Goal: Information Seeking & Learning: Check status

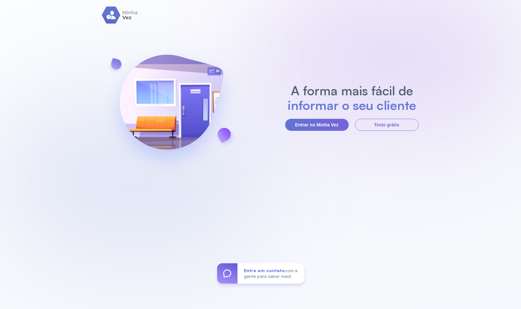
click at [141, 140] on img at bounding box center [171, 107] width 137 height 138
click at [338, 125] on button "Entrar no Minha Vez" at bounding box center [317, 125] width 64 height 12
click at [313, 127] on button "Entrar no Minha Vez" at bounding box center [317, 125] width 64 height 12
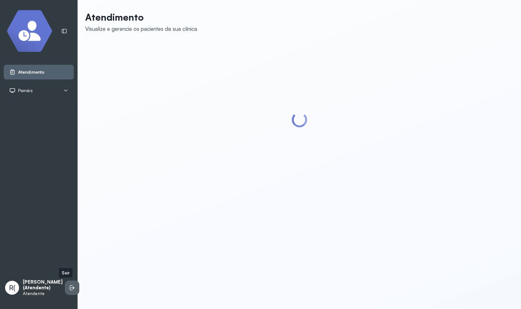
click at [71, 287] on icon at bounding box center [73, 288] width 4 height 3
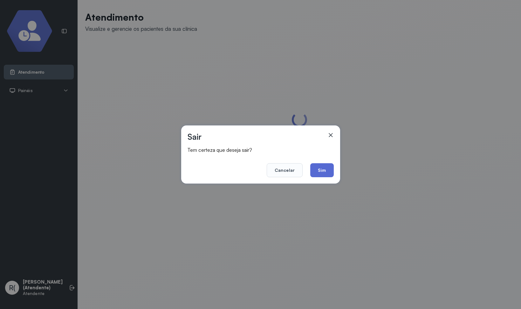
click at [316, 172] on button "Sim" at bounding box center [321, 170] width 23 height 14
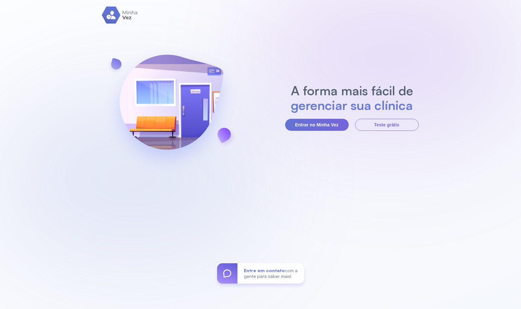
click at [370, 165] on div "A forma mais fácil de gerenciar sua clínica Entrar no Minha Vez Teste grátis En…" at bounding box center [260, 154] width 521 height 309
click at [335, 127] on button "Entrar no Minha Vez" at bounding box center [317, 125] width 64 height 12
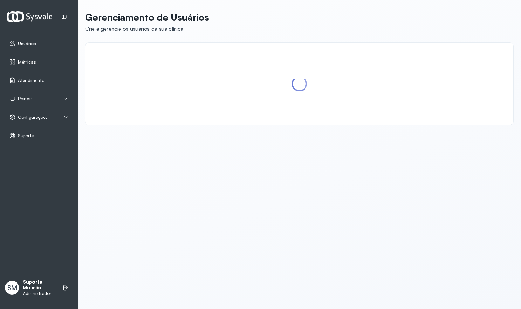
click at [25, 64] on span "Métricas" at bounding box center [27, 61] width 18 height 5
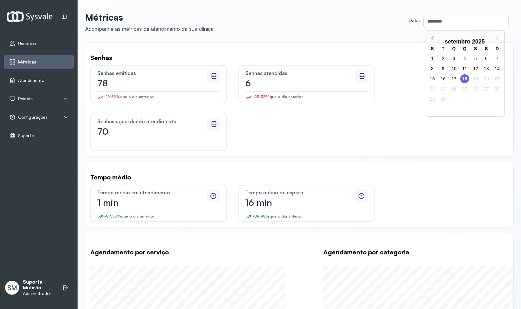
click at [443, 24] on input "*********" at bounding box center [465, 21] width 82 height 13
click at [464, 79] on span "18" at bounding box center [464, 78] width 9 height 9
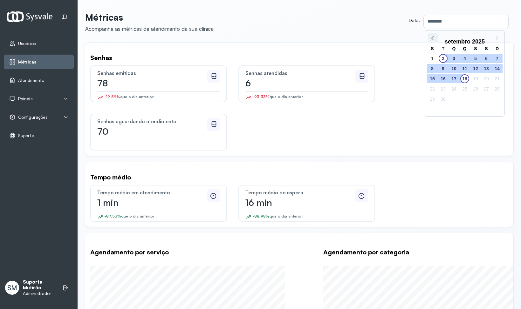
click at [434, 38] on icon at bounding box center [433, 38] width 8 height 8
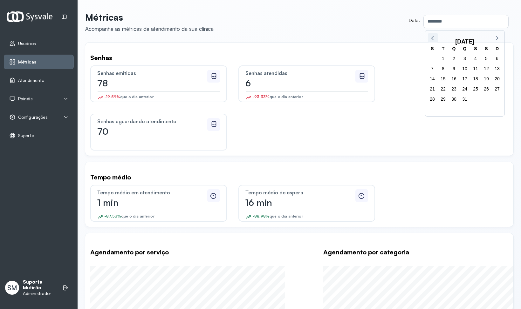
click at [434, 38] on icon at bounding box center [433, 38] width 8 height 8
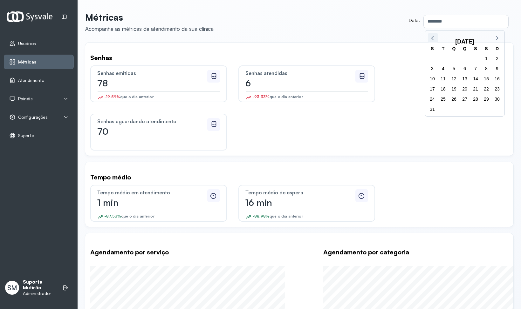
click at [434, 38] on icon at bounding box center [433, 38] width 8 height 8
click at [496, 38] on icon at bounding box center [496, 38] width 8 height 8
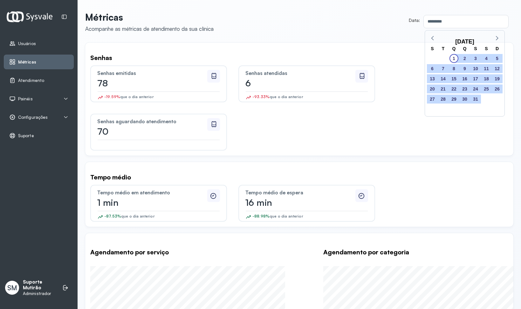
click at [458, 58] on span "1" at bounding box center [454, 58] width 9 height 9
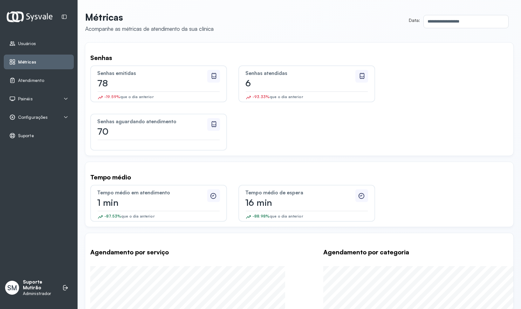
click at [459, 58] on div "Senhas" at bounding box center [299, 58] width 418 height 8
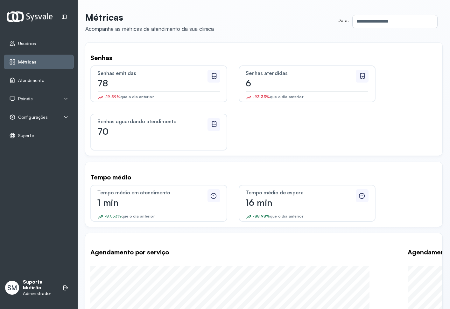
click at [428, 39] on div "**********" at bounding box center [263, 260] width 357 height 498
click at [377, 24] on input "**********" at bounding box center [393, 21] width 82 height 13
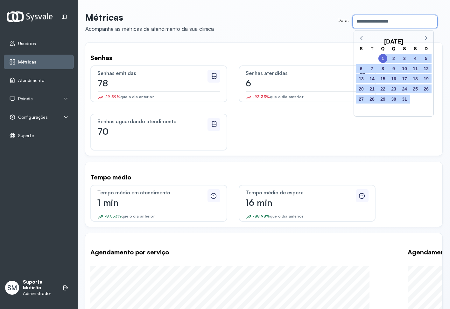
click at [383, 58] on span "1" at bounding box center [382, 58] width 9 height 9
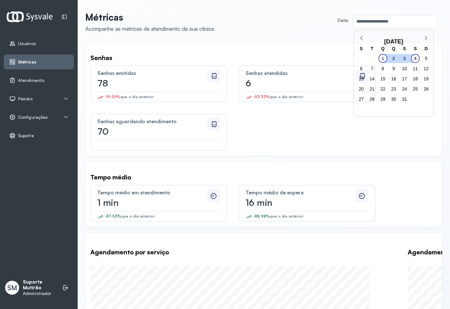
click at [412, 59] on span "4" at bounding box center [414, 58] width 9 height 9
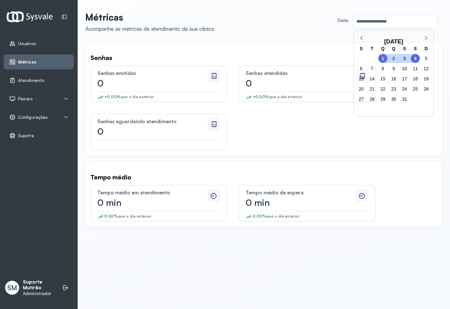
click at [360, 25] on input "**********" at bounding box center [393, 21] width 82 height 13
click at [383, 56] on span "1" at bounding box center [382, 58] width 9 height 9
click at [424, 38] on icon at bounding box center [425, 38] width 8 height 8
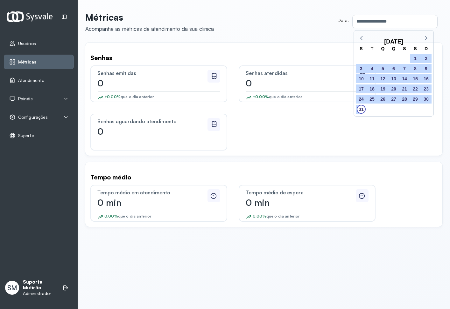
click at [362, 109] on span "31" at bounding box center [360, 109] width 9 height 9
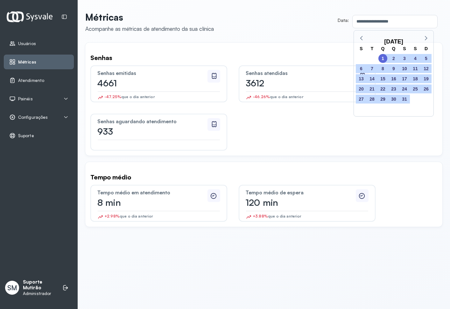
click at [380, 25] on input "**********" at bounding box center [393, 21] width 82 height 13
click at [382, 60] on span "1" at bounding box center [382, 58] width 9 height 9
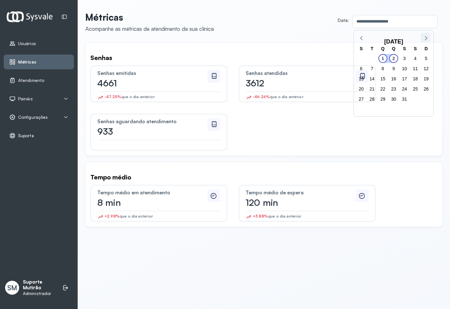
click at [427, 40] on icon at bounding box center [425, 38] width 8 height 8
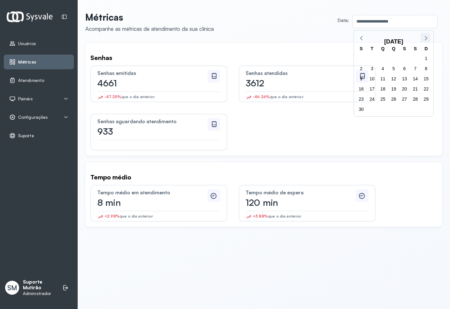
click at [427, 40] on icon at bounding box center [425, 38] width 8 height 8
click at [427, 40] on div "junho 2025 S T Q Q S S D 26 27 28 29 30 31 1 2 3 4 5 6 7 8 9 10 11 12 13 14 15 …" at bounding box center [393, 74] width 79 height 86
click at [427, 40] on div "setembro 2025" at bounding box center [393, 39] width 79 height 10
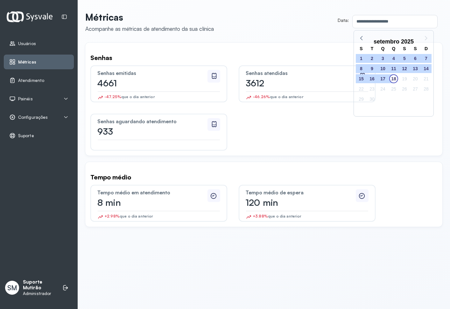
click at [393, 79] on span "18" at bounding box center [393, 78] width 9 height 9
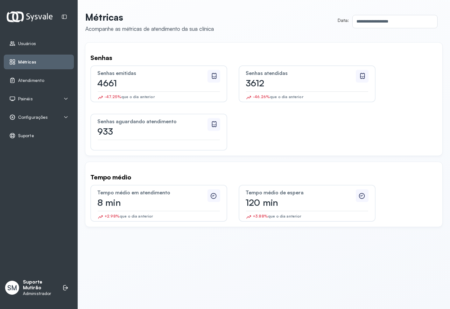
click at [385, 26] on input "**********" at bounding box center [393, 21] width 82 height 13
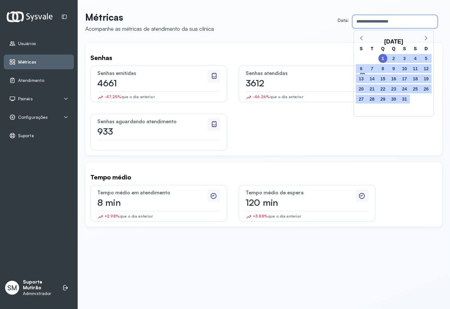
click at [382, 56] on span "1" at bounding box center [382, 58] width 9 height 9
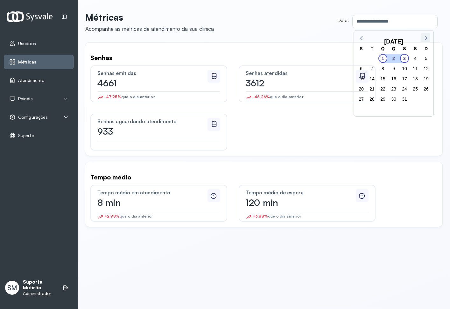
click at [426, 38] on icon at bounding box center [425, 38] width 8 height 8
click at [427, 38] on icon at bounding box center [425, 38] width 8 height 8
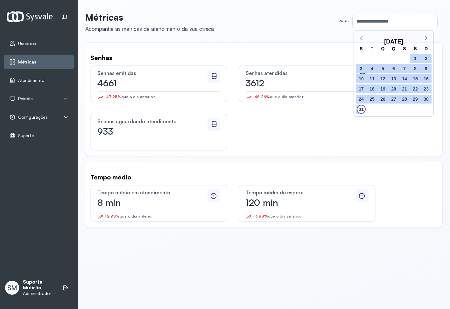
click at [363, 107] on span "31" at bounding box center [360, 109] width 9 height 9
type input "**********"
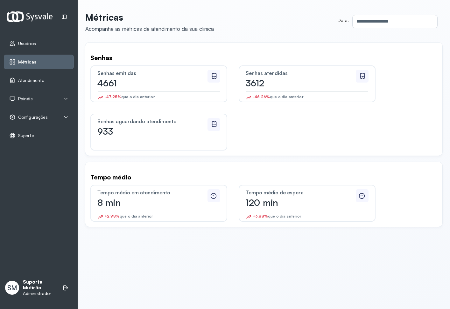
click at [389, 94] on div "Senhas emitidas 4661 -47.25% que o dia anterior Senhas atendidas 3612 -46.26% q…" at bounding box center [263, 107] width 347 height 85
click at [23, 183] on div "Usuários Métricas Atendimento Painéis Totem Tv Configurações Geral Fluxo de ate…" at bounding box center [39, 154] width 78 height 309
